Goal: Task Accomplishment & Management: Complete application form

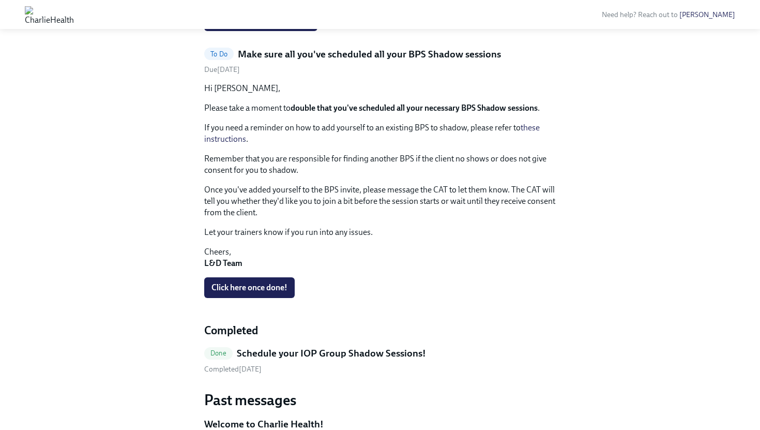
scroll to position [471, 0]
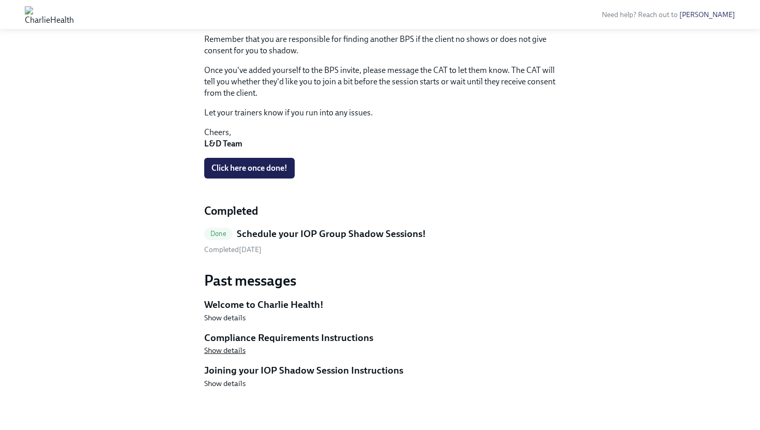
click at [220, 352] on span "Show details" at bounding box center [224, 350] width 41 height 10
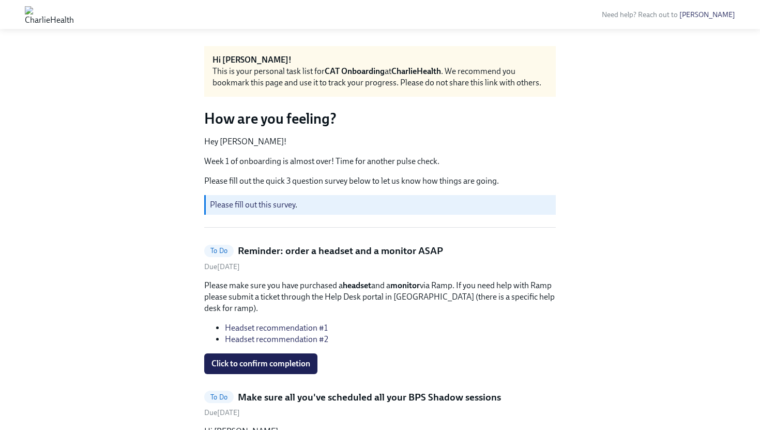
scroll to position [0, 0]
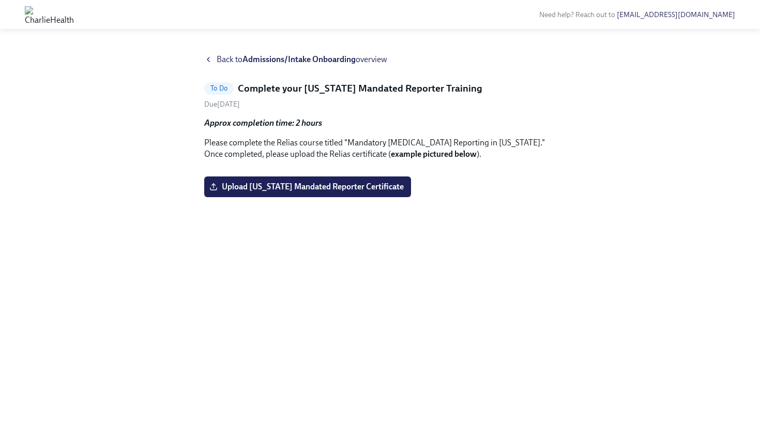
scroll to position [10, 0]
click at [220, 54] on span "Back to Admissions/Intake Onboarding overview" at bounding box center [302, 59] width 171 height 11
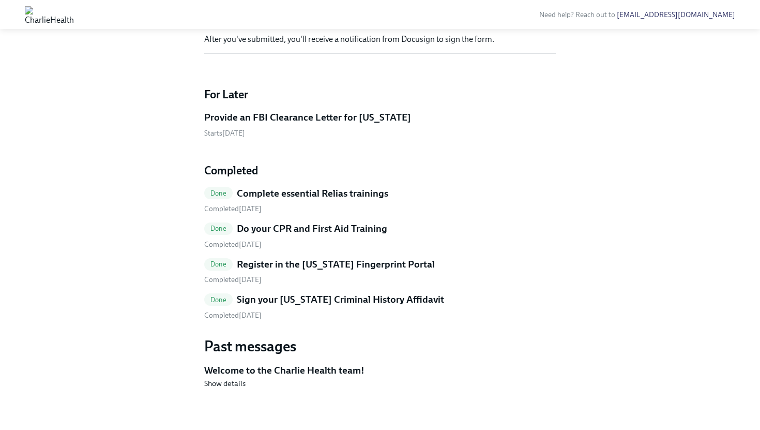
scroll to position [993, 0]
drag, startPoint x: 276, startPoint y: 251, endPoint x: 307, endPoint y: 252, distance: 31.0
copy p "1240289"
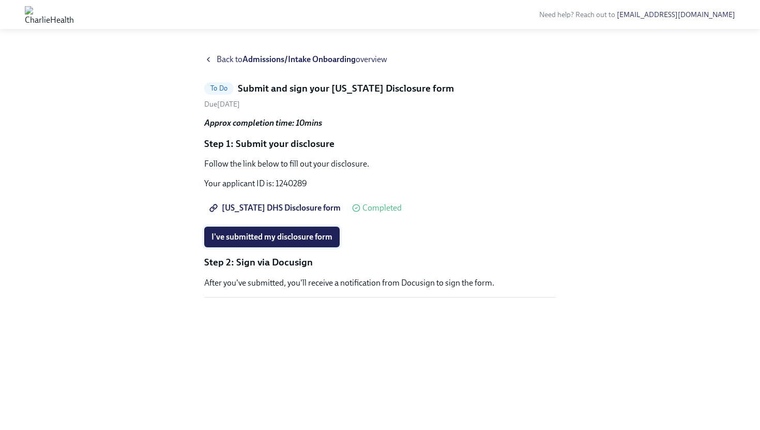
click at [315, 238] on span "I've submitted my disclosure form" at bounding box center [271, 237] width 121 height 10
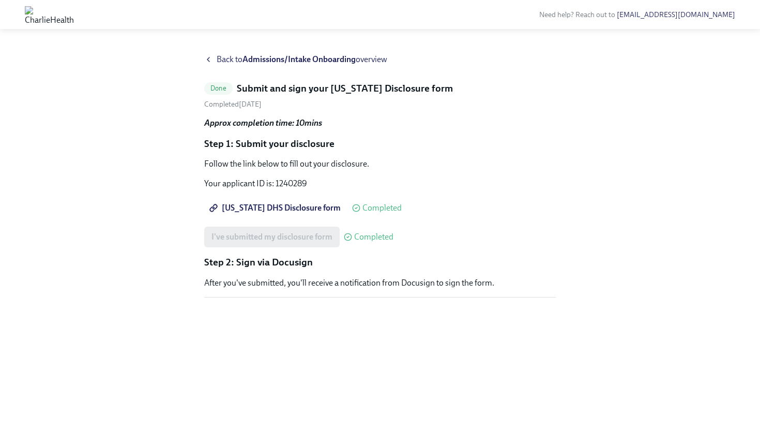
click at [208, 58] on icon at bounding box center [208, 59] width 2 height 4
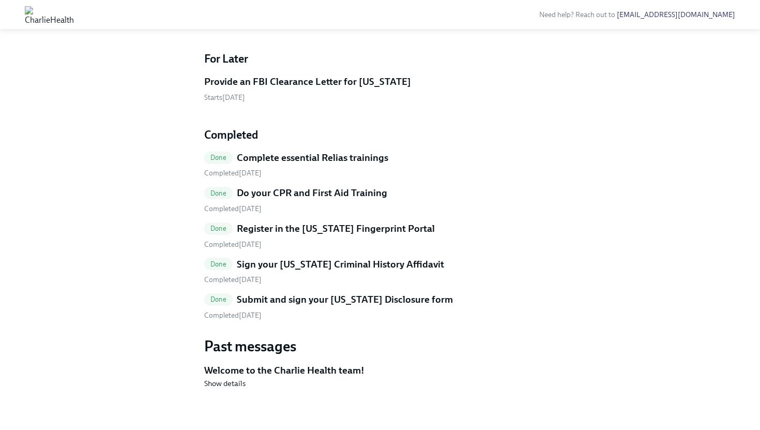
scroll to position [1099, 0]
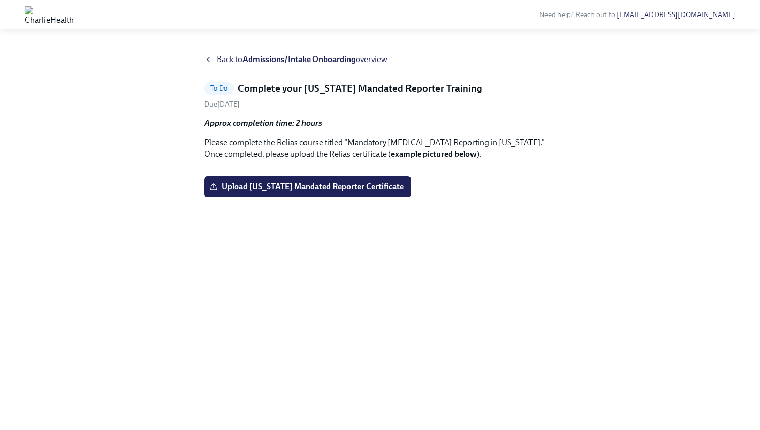
click at [420, 91] on h5 "Complete your [US_STATE] Mandated Reporter Training" at bounding box center [360, 88] width 245 height 13
